Goal: Task Accomplishment & Management: Complete application form

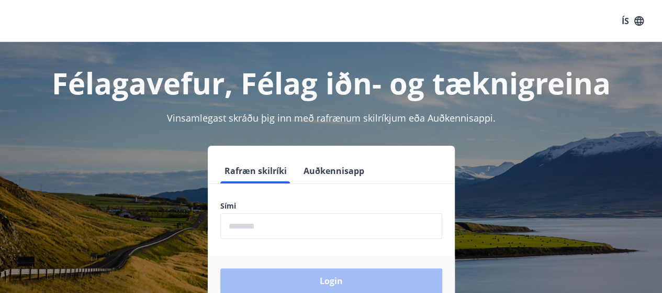
click at [271, 230] on input "phone" at bounding box center [331, 226] width 222 height 26
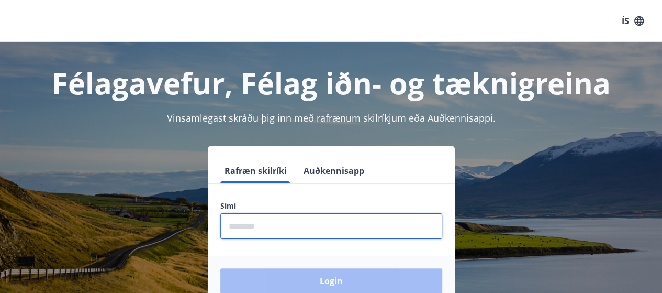
click at [271, 230] on input "phone" at bounding box center [331, 226] width 222 height 26
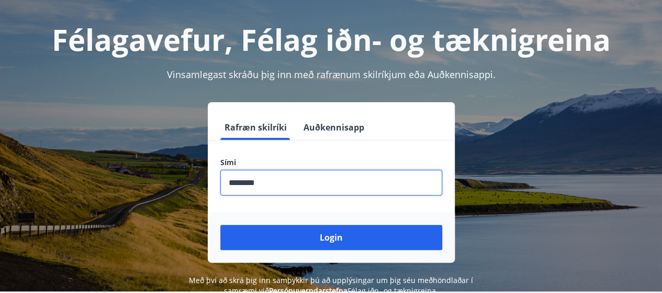
scroll to position [66, 0]
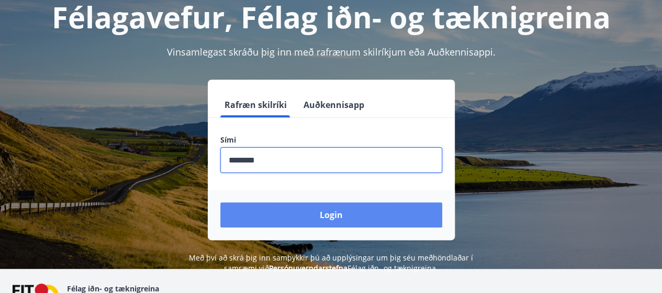
type input "********"
click at [294, 224] on button "Login" at bounding box center [331, 214] width 222 height 25
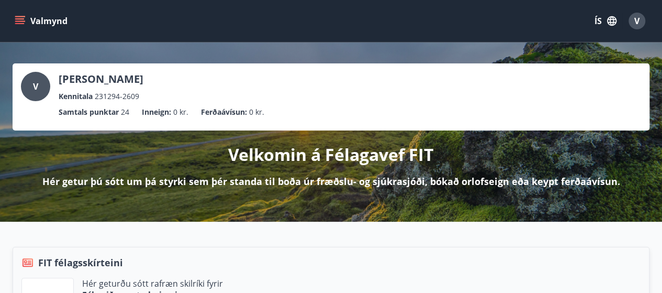
click at [45, 17] on button "Valmynd" at bounding box center [42, 21] width 59 height 19
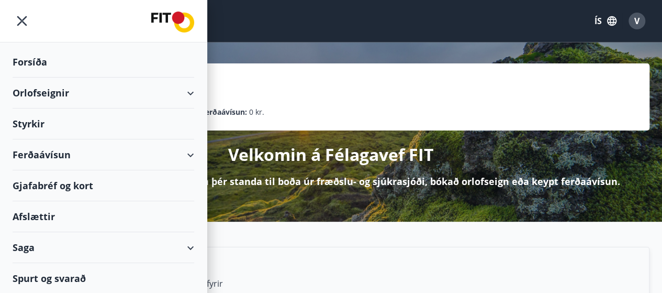
click at [39, 77] on div "Styrkir" at bounding box center [104, 62] width 182 height 31
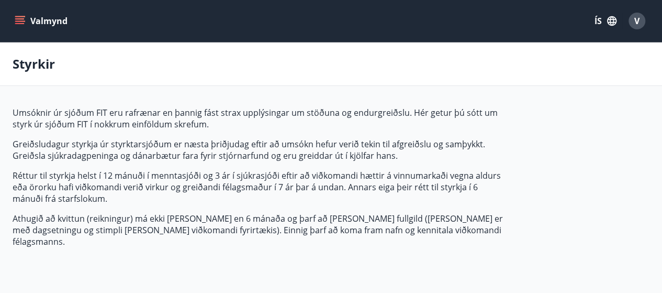
type input "***"
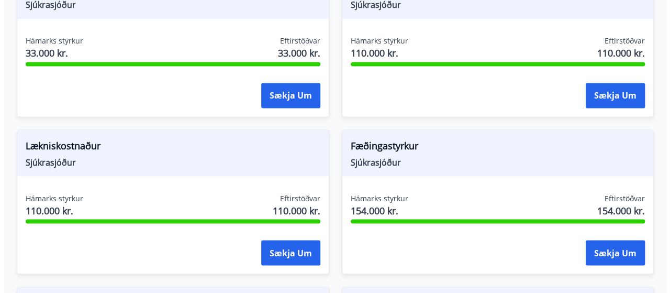
scroll to position [859, 0]
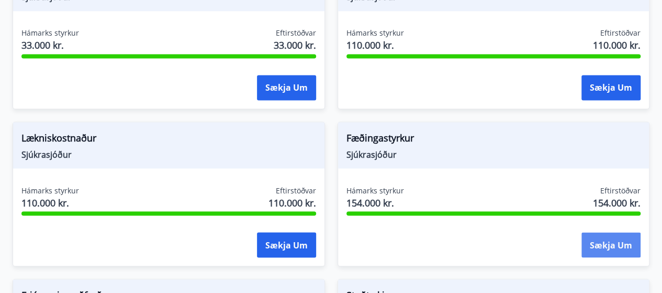
click at [594, 232] on button "Sækja um" at bounding box center [611, 244] width 59 height 25
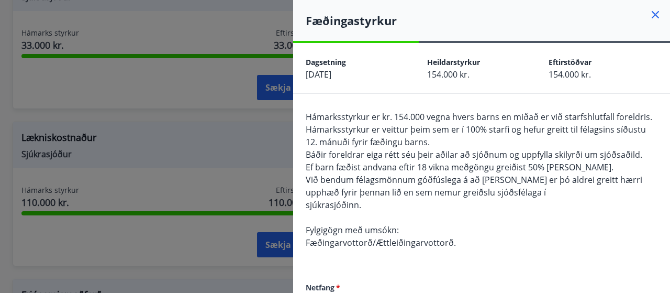
click at [406, 168] on span "Ef barn fæðist andvana eftir 18 vikna meðgöngu greiðist 50% [PERSON_NAME]." at bounding box center [460, 167] width 308 height 12
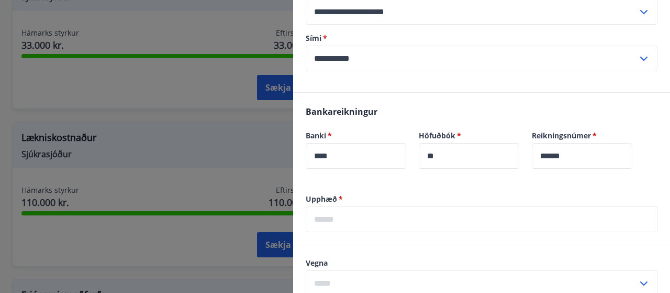
scroll to position [300, 0]
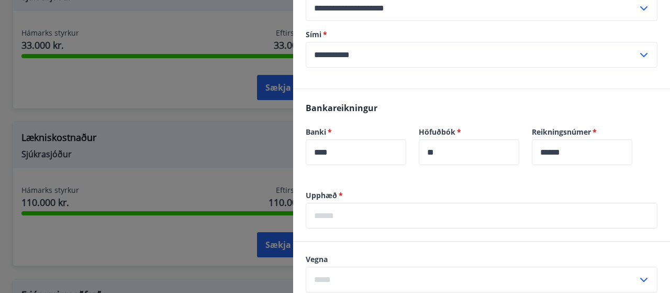
click at [365, 207] on input "text" at bounding box center [482, 216] width 352 height 26
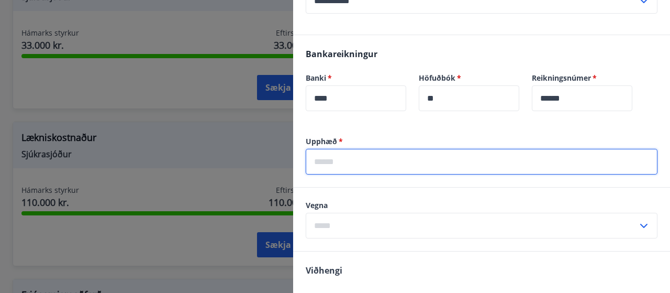
scroll to position [356, 0]
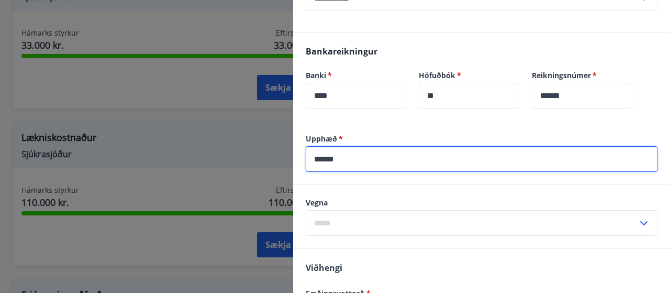
type input "******"
click at [374, 194] on div "Vegna ​" at bounding box center [481, 216] width 377 height 63
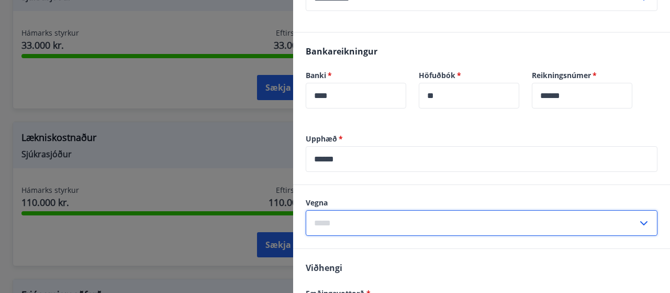
click at [372, 223] on input "text" at bounding box center [472, 223] width 332 height 26
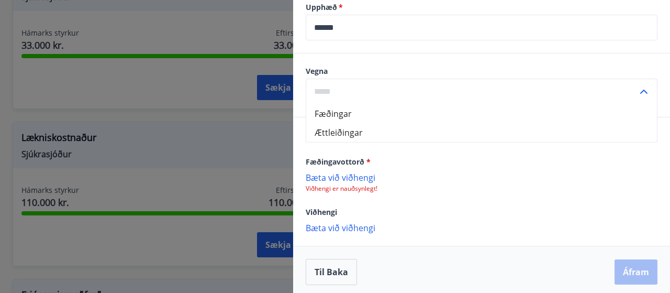
scroll to position [491, 0]
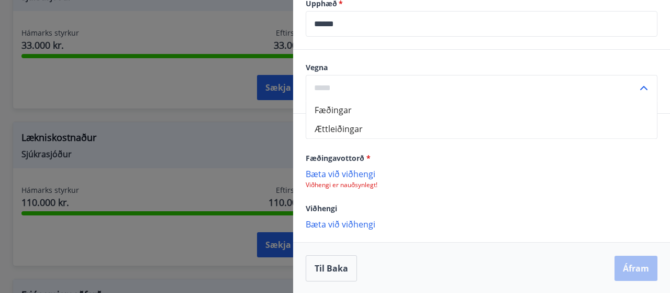
click at [338, 110] on li "Fæðingar" at bounding box center [481, 110] width 351 height 19
type input "********"
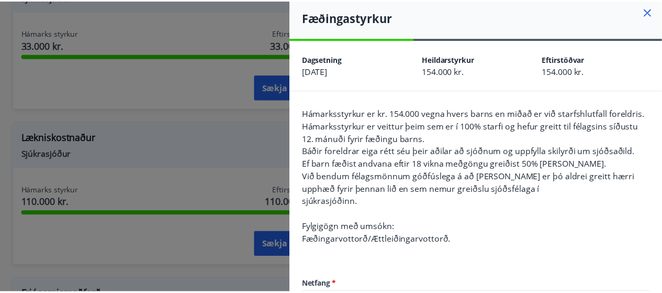
scroll to position [7, 0]
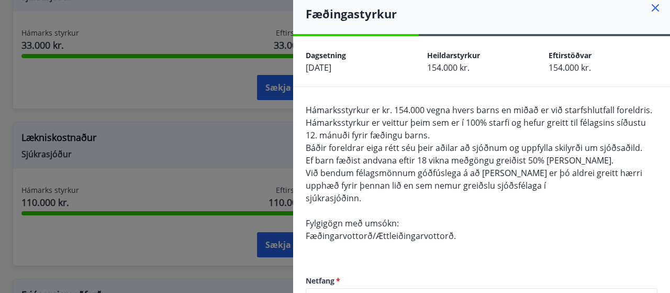
click at [225, 135] on div at bounding box center [335, 146] width 670 height 293
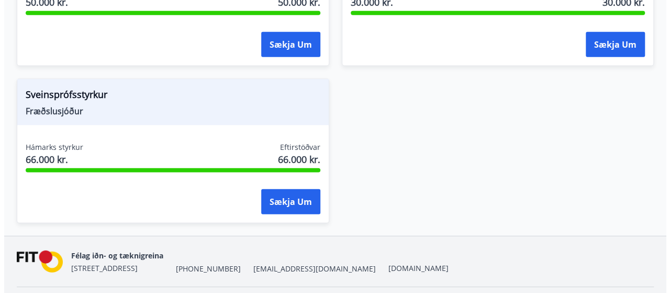
scroll to position [1389, 0]
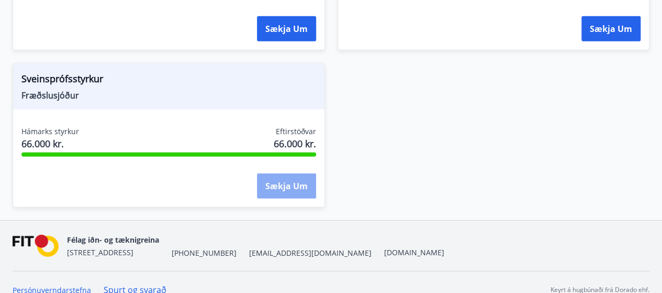
click at [288, 173] on button "Sækja um" at bounding box center [286, 185] width 59 height 25
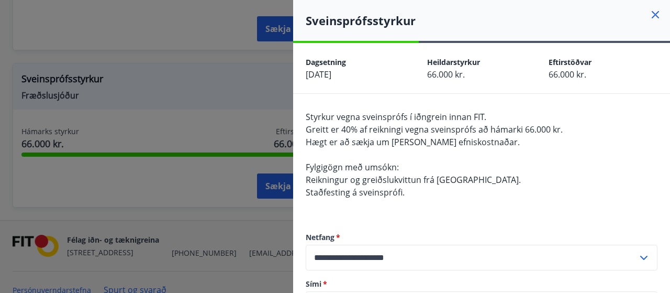
drag, startPoint x: 424, startPoint y: 80, endPoint x: 462, endPoint y: 77, distance: 38.3
click at [462, 77] on div "Dagsetning [DATE] Heildarstyrkur 66.000 kr. Eftirstöðvar 66.000 kr." at bounding box center [481, 68] width 377 height 50
click at [477, 77] on div "Heildarstyrkur 66.000 kr." at bounding box center [487, 68] width 121 height 25
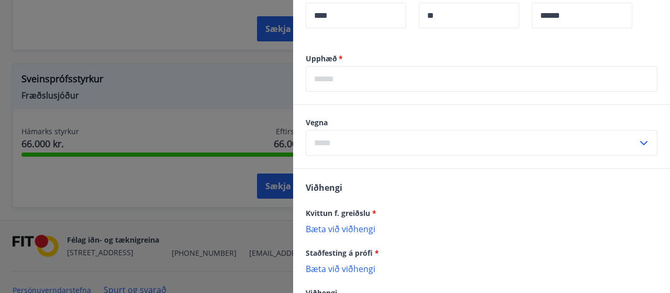
scroll to position [401, 0]
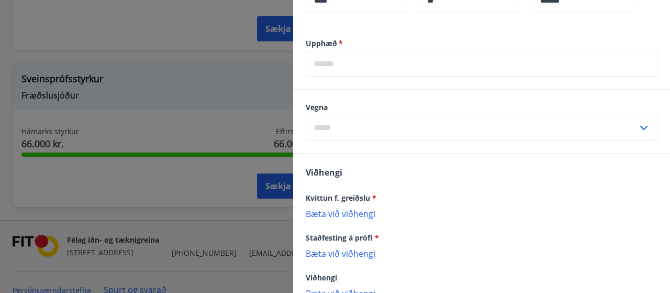
click at [460, 129] on input "text" at bounding box center [472, 128] width 332 height 26
click at [438, 145] on li "Sveinspróf" at bounding box center [481, 149] width 351 height 19
type input "**********"
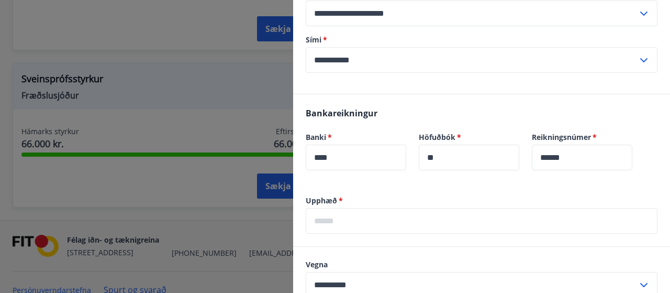
scroll to position [261, 0]
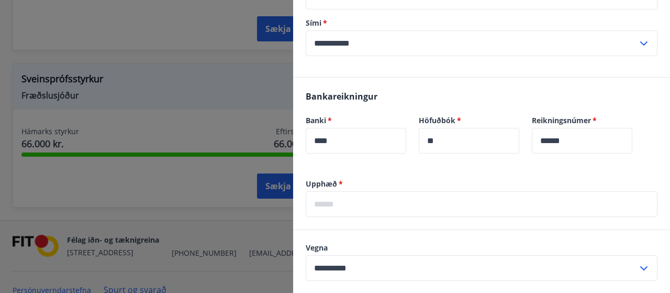
click at [364, 207] on input "text" at bounding box center [482, 204] width 352 height 26
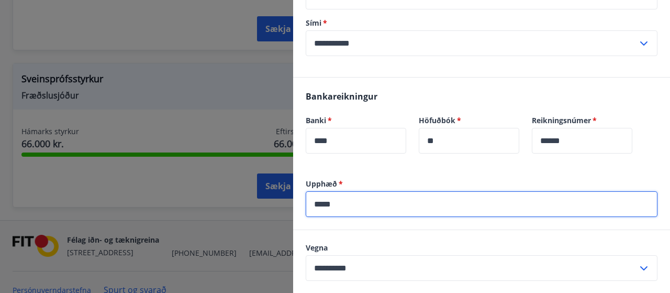
type input "*****"
click at [390, 88] on div "Bankareikningur Banki   * **** ​ Höfuðbók   * ** ​ Reikningsnúmer   * ****** ​" at bounding box center [481, 127] width 377 height 101
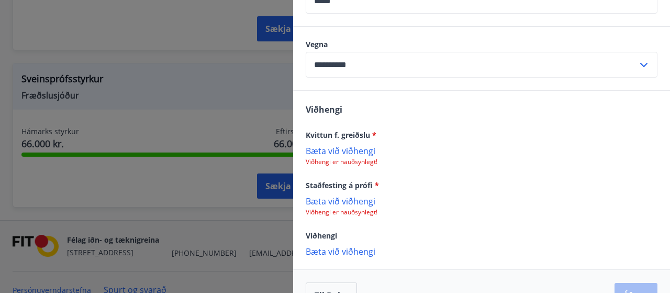
scroll to position [474, 0]
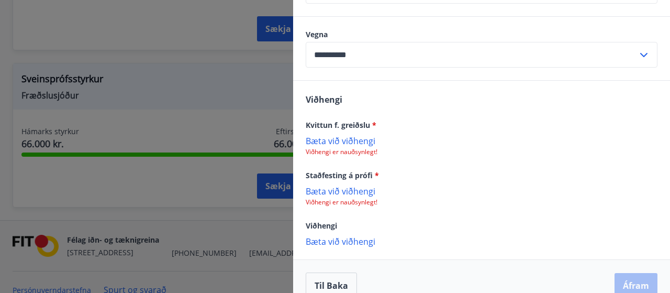
click at [345, 139] on p "Bæta við viðhengi" at bounding box center [482, 140] width 352 height 10
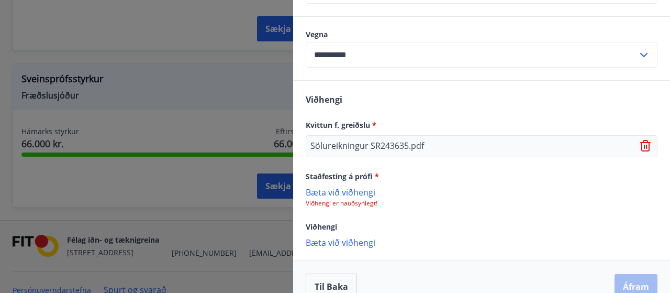
click at [339, 195] on p "Bæta við viðhengi" at bounding box center [482, 191] width 352 height 10
drag, startPoint x: 306, startPoint y: 175, endPoint x: 400, endPoint y: 182, distance: 93.9
click at [400, 182] on div "Staðfesting á prófi * [PERSON_NAME] við viðhengi Viðhengi er nauðsynlegt!" at bounding box center [482, 189] width 352 height 38
click at [347, 193] on p "Bæta við viðhengi" at bounding box center [482, 191] width 352 height 10
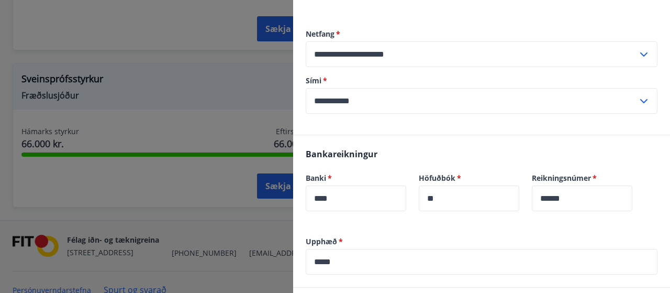
scroll to position [493, 0]
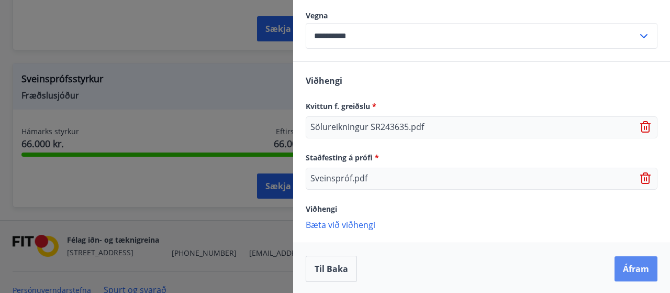
click at [617, 265] on button "Áfram" at bounding box center [636, 268] width 43 height 25
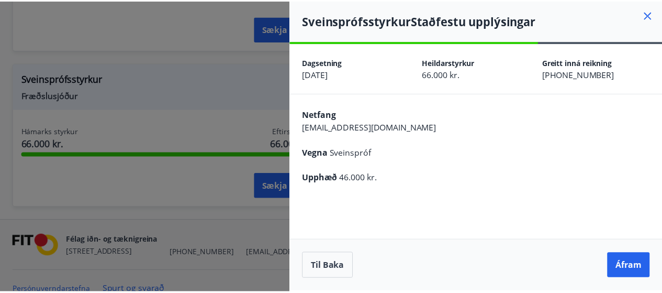
scroll to position [0, 0]
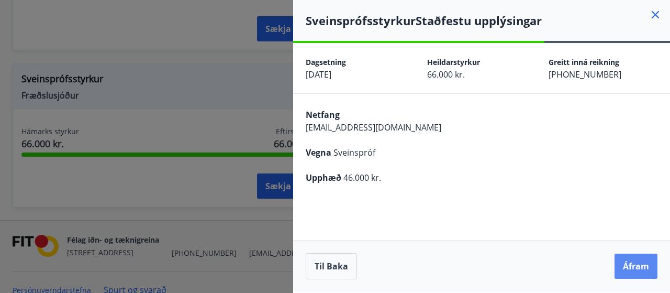
click at [636, 264] on button "Áfram" at bounding box center [636, 265] width 43 height 25
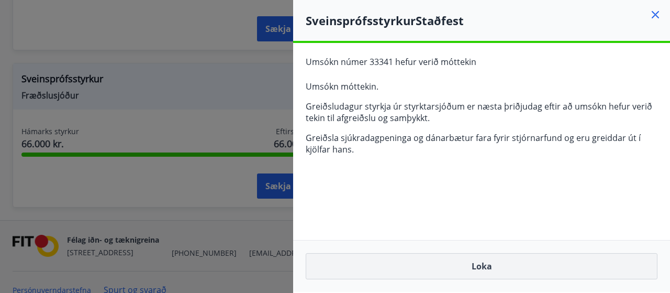
click at [482, 265] on button "Loka" at bounding box center [482, 266] width 352 height 26
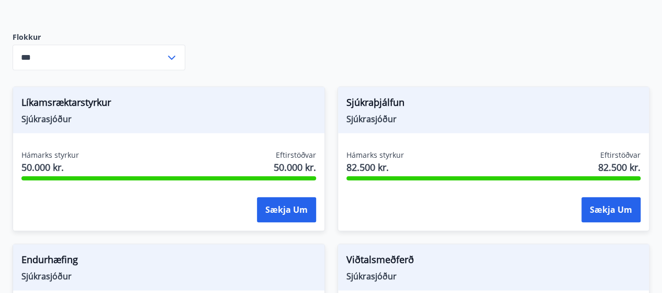
scroll to position [254, 0]
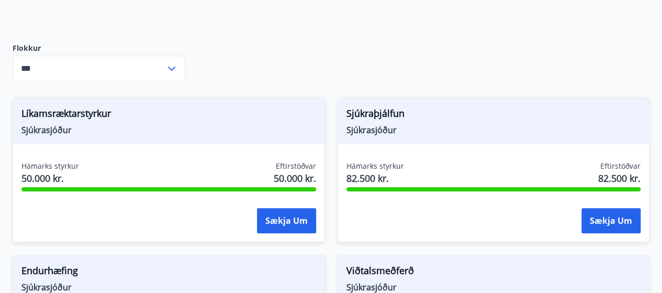
click at [158, 56] on input "***" at bounding box center [89, 69] width 153 height 26
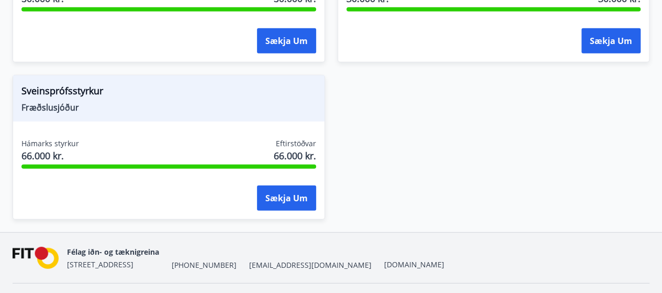
scroll to position [1389, 0]
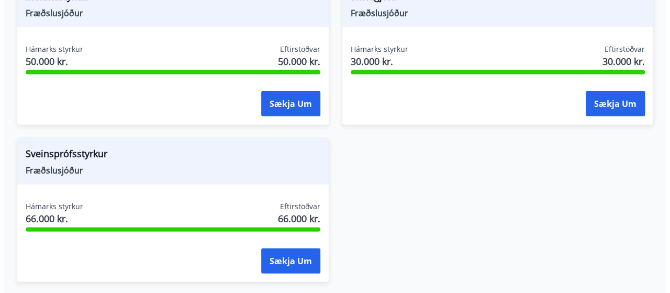
scroll to position [1245, 0]
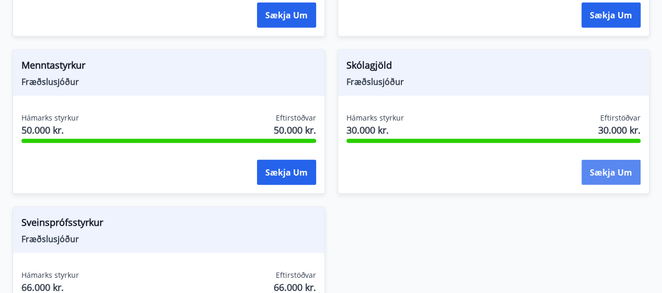
click at [598, 160] on button "Sækja um" at bounding box center [611, 172] width 59 height 25
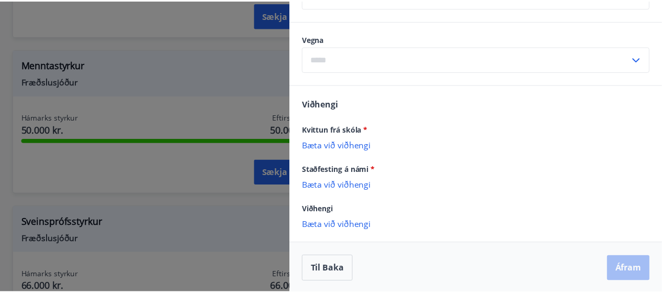
scroll to position [470, 0]
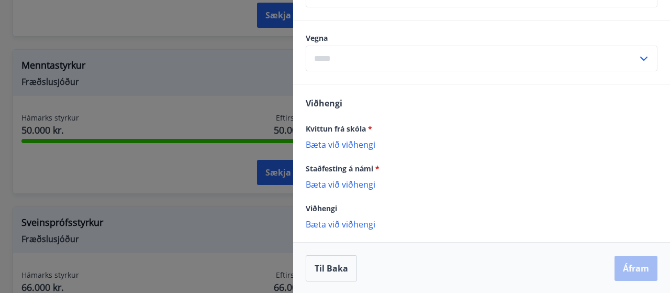
click at [240, 40] on div at bounding box center [335, 146] width 670 height 293
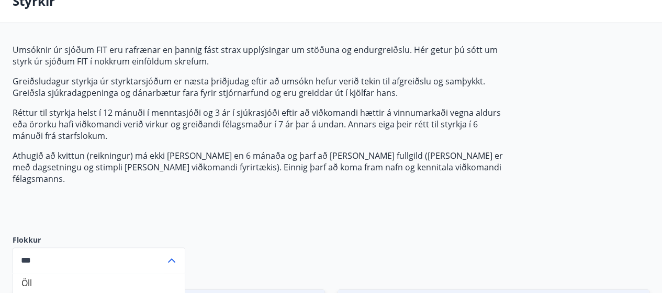
scroll to position [0, 0]
